Goal: Transaction & Acquisition: Purchase product/service

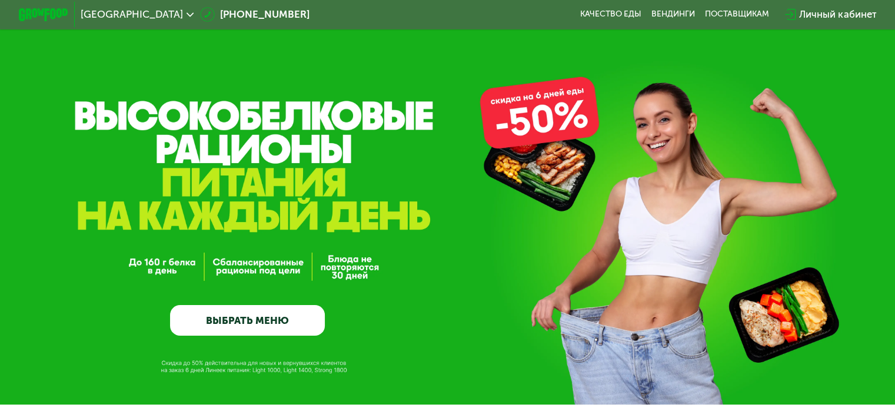
click at [236, 328] on link "ВЫБРАТЬ МЕНЮ" at bounding box center [247, 320] width 155 height 31
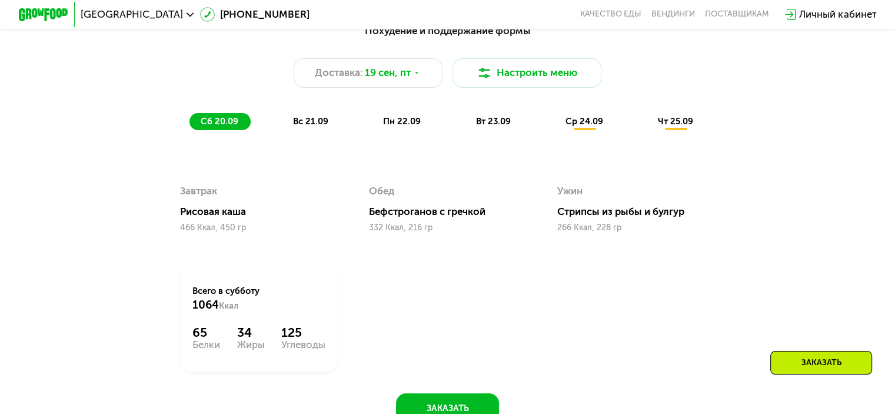
scroll to position [909, 0]
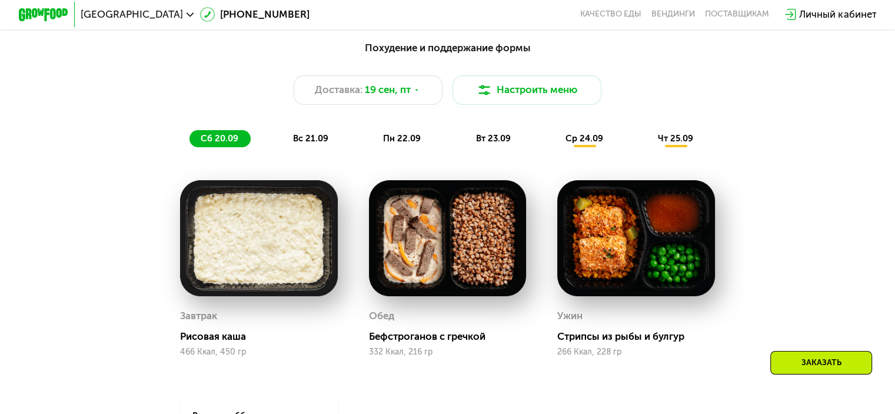
click at [681, 144] on span "чт 25.09" at bounding box center [675, 138] width 35 height 11
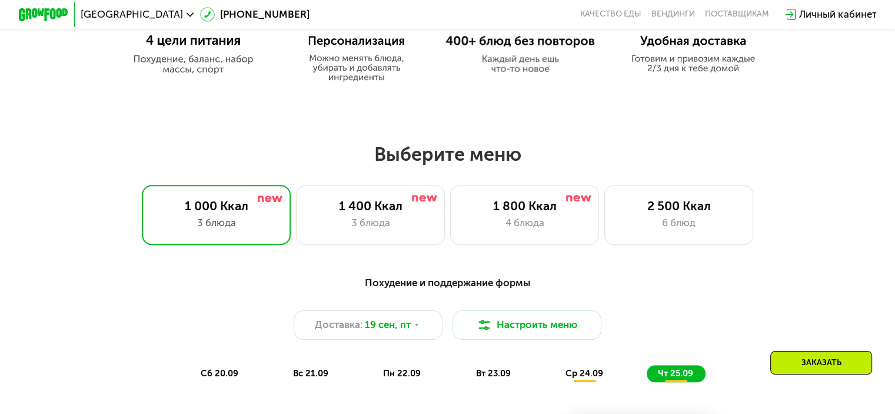
scroll to position [673, 0]
click at [519, 219] on div "1 800 Ккал 4 блюда" at bounding box center [525, 214] width 150 height 59
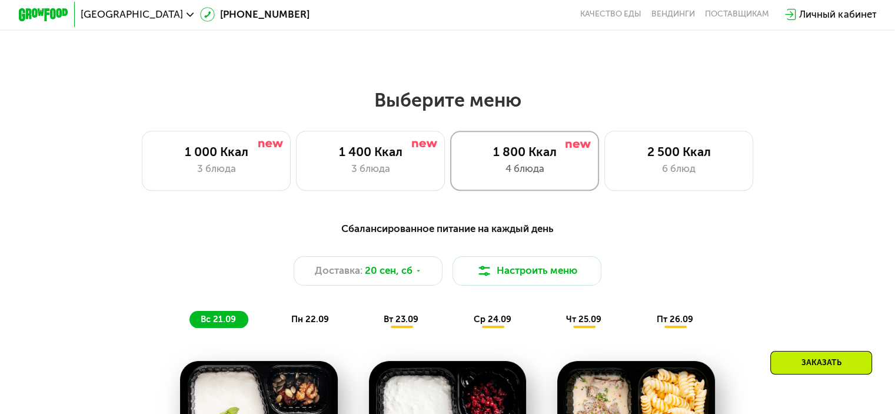
scroll to position [791, 0]
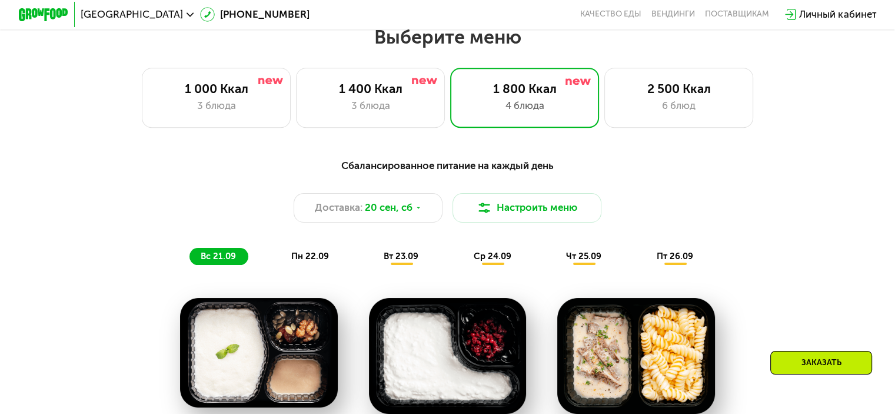
click at [395, 261] on span "вт 23.09" at bounding box center [401, 256] width 35 height 11
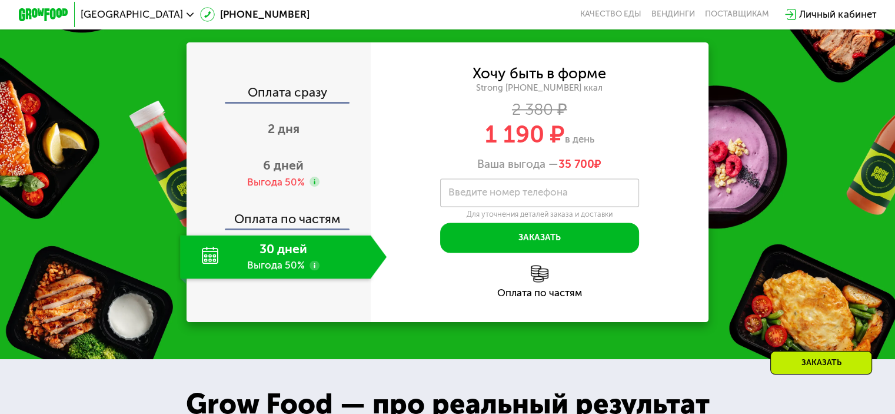
scroll to position [1792, 0]
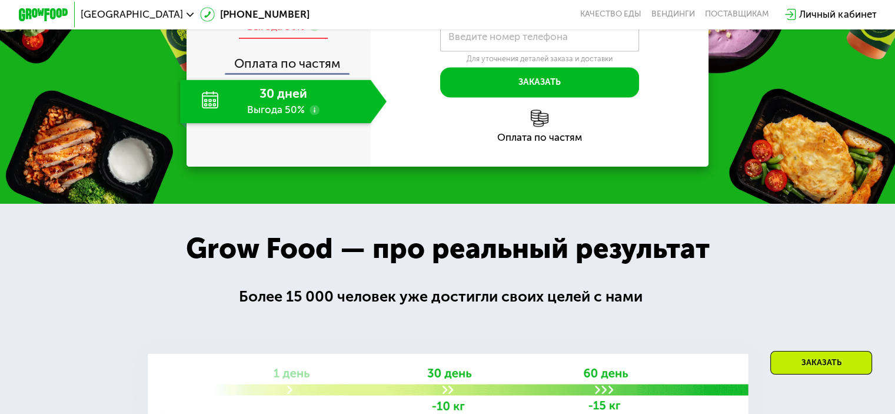
click at [273, 17] on span "6 дней" at bounding box center [283, 9] width 41 height 15
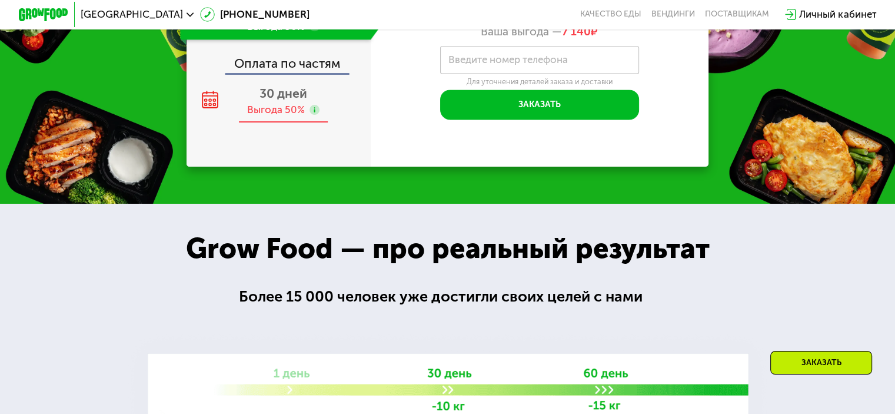
click at [273, 117] on div "Выгода 50%" at bounding box center [276, 110] width 58 height 14
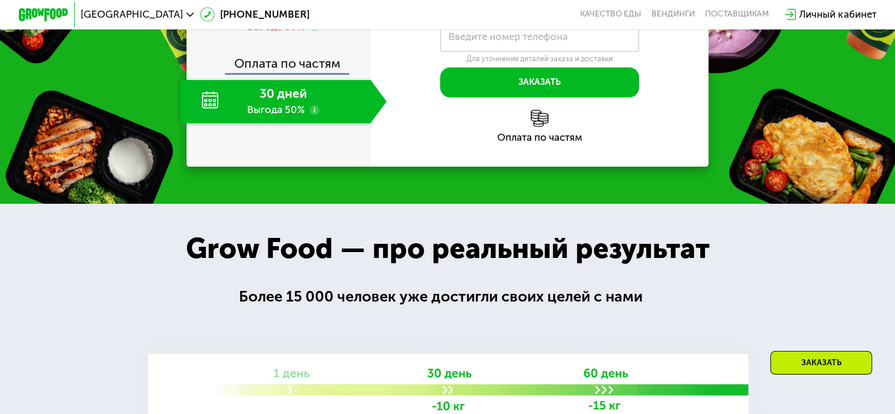
scroll to position [1733, 0]
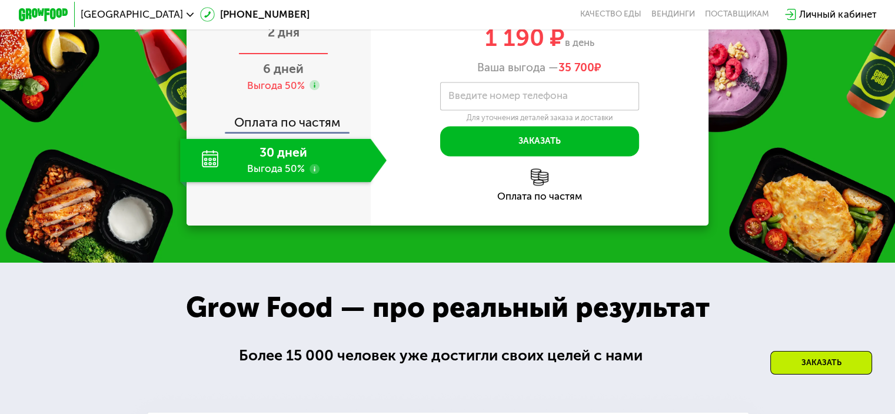
click at [278, 39] on span "2 дня" at bounding box center [284, 32] width 32 height 15
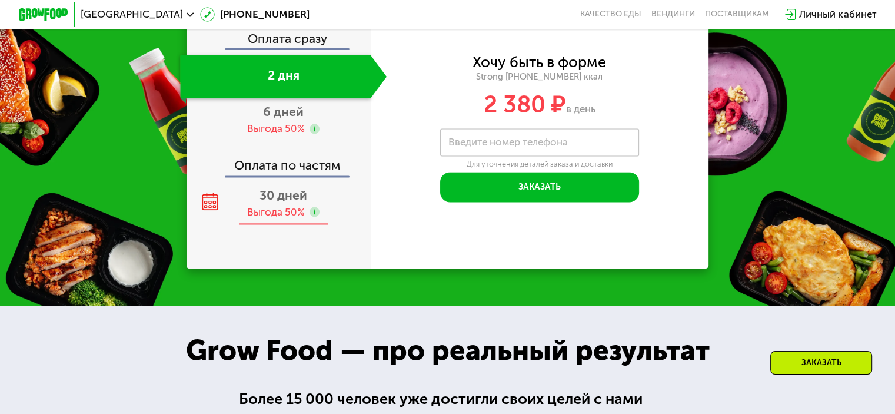
scroll to position [1576, 0]
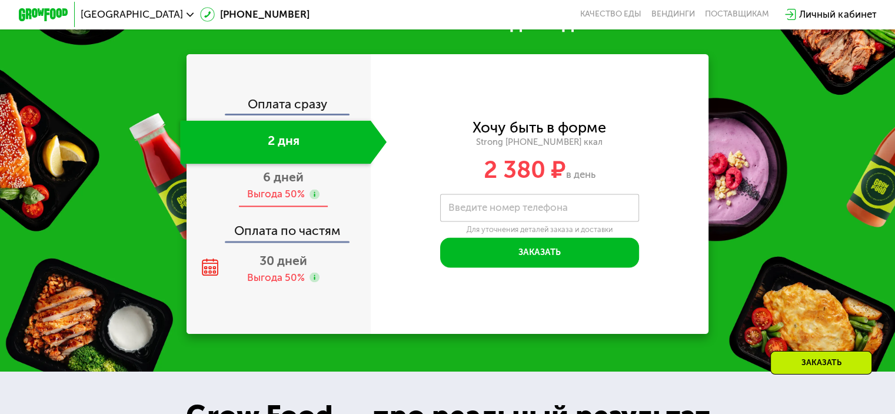
click at [268, 201] on div "Выгода 50%" at bounding box center [276, 194] width 58 height 14
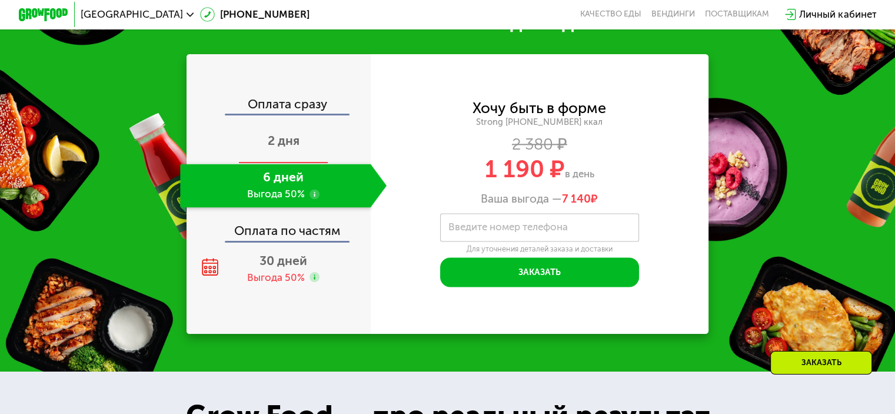
click at [278, 148] on span "2 дня" at bounding box center [284, 140] width 32 height 15
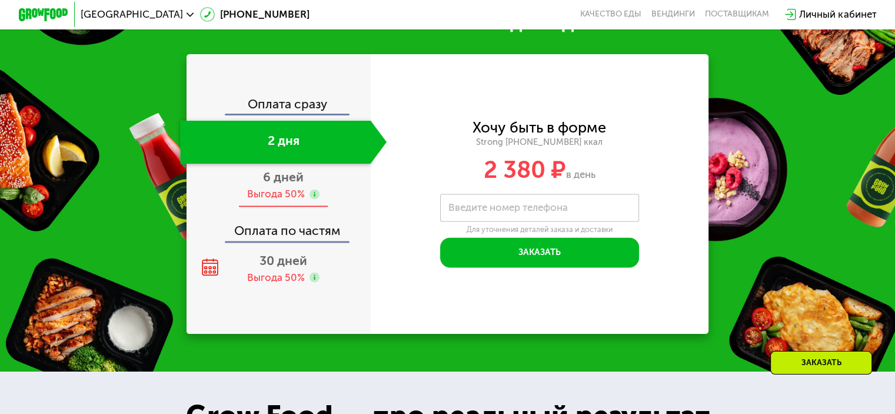
click at [290, 201] on div "Выгода 50%" at bounding box center [276, 194] width 58 height 14
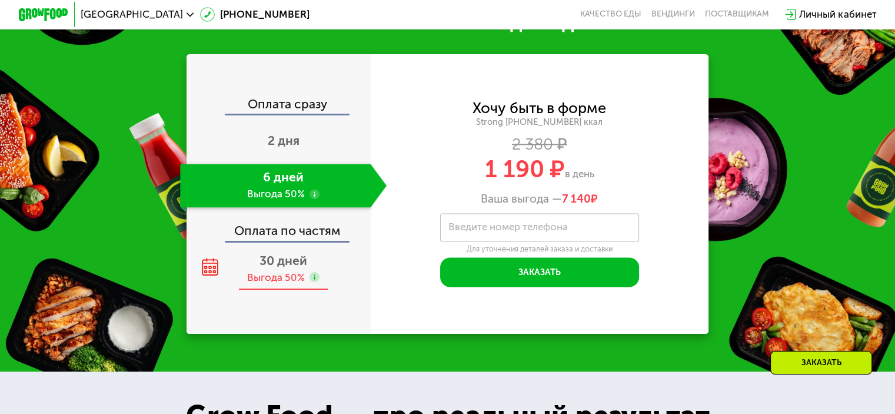
click at [280, 282] on div "30 дней Выгода 50%" at bounding box center [283, 269] width 207 height 44
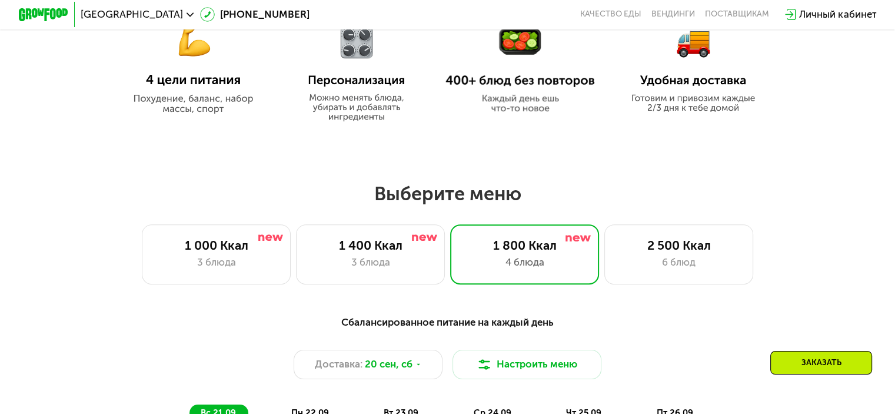
scroll to position [222, 0]
